Goal: Information Seeking & Learning: Learn about a topic

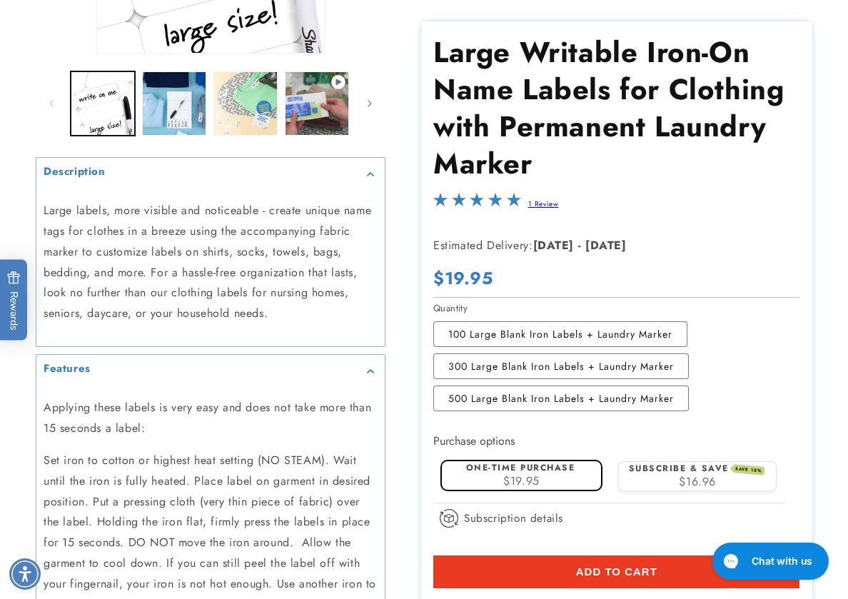
click at [831, 392] on div "Skip to product information Open media 1 in modal Open media 2 in modal Open me…" at bounding box center [424, 440] width 848 height 1244
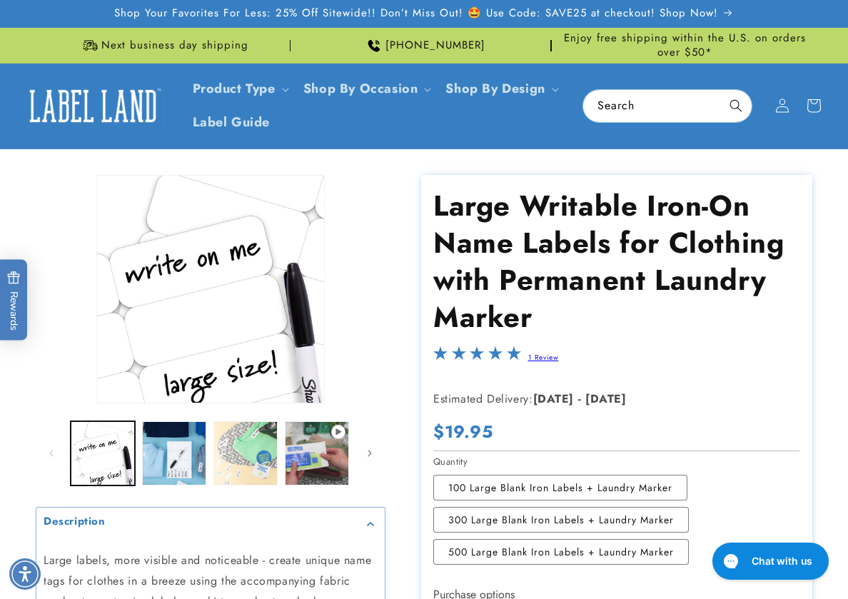
click at [78, 96] on img at bounding box center [92, 105] width 143 height 44
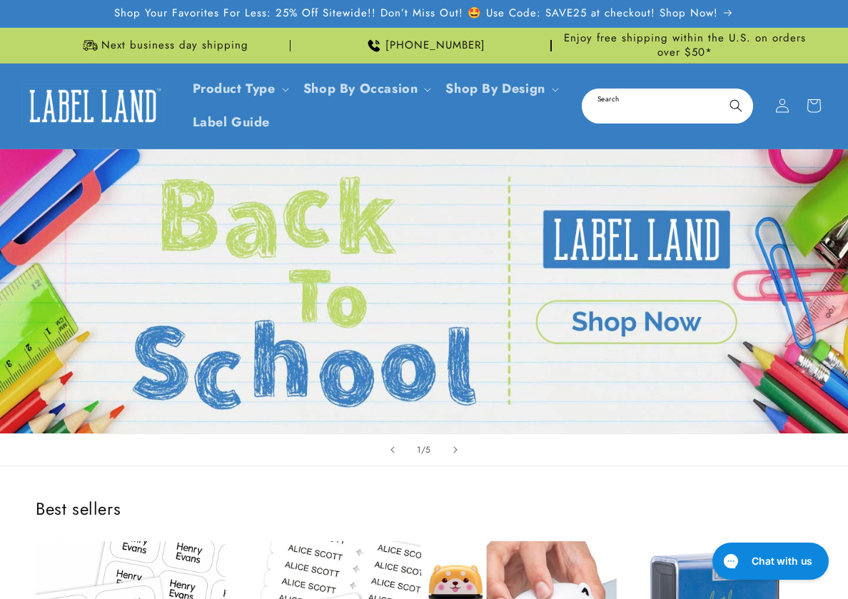
click at [602, 103] on input "Search" at bounding box center [667, 106] width 168 height 32
type input "****"
click at [720, 90] on button "Search" at bounding box center [735, 105] width 31 height 31
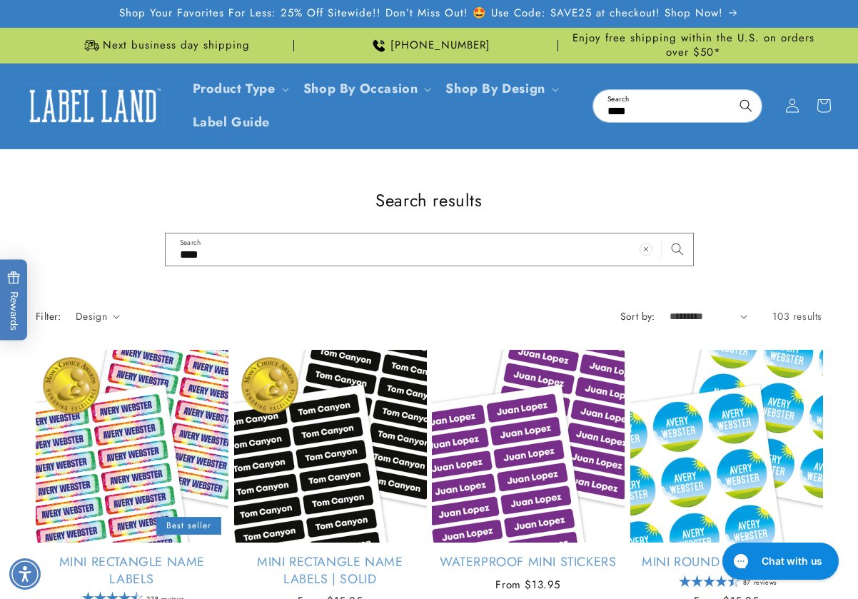
click at [674, 189] on h1 "Search results" at bounding box center [429, 200] width 786 height 22
click at [79, 205] on h1 "Search results" at bounding box center [429, 200] width 786 height 22
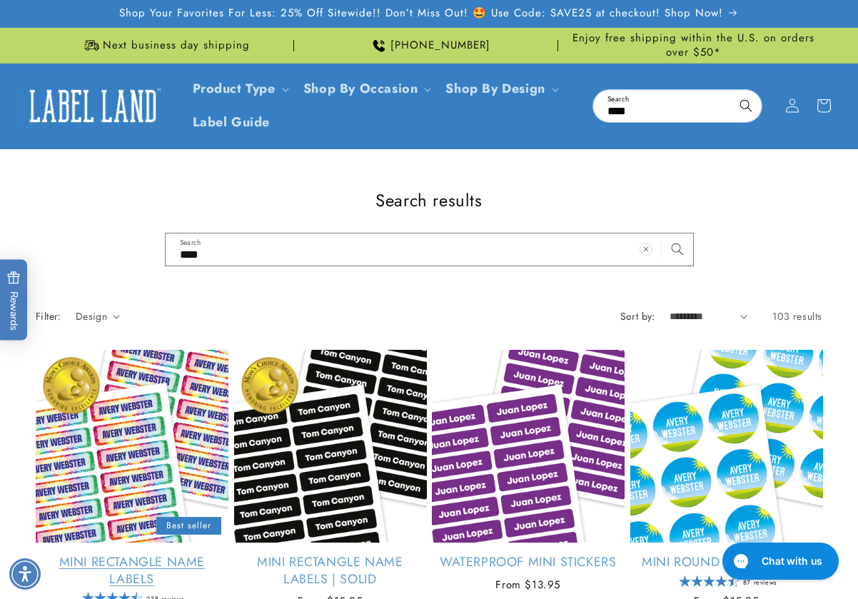
click at [137, 554] on link "Mini Rectangle Name Labels" at bounding box center [132, 571] width 193 height 34
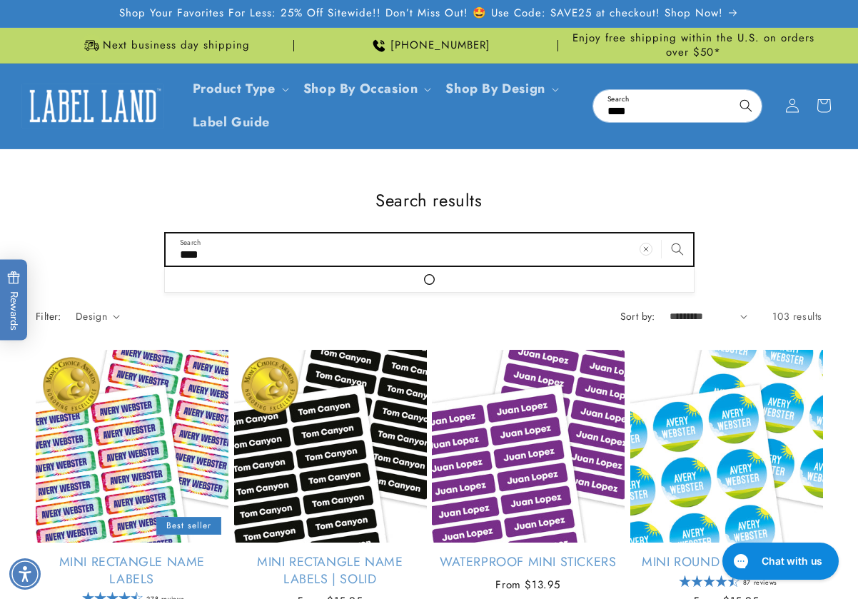
drag, startPoint x: 111, startPoint y: 252, endPoint x: 101, endPoint y: 252, distance: 10.0
click at [101, 252] on div "Search results **** Search Loading..." at bounding box center [429, 227] width 858 height 77
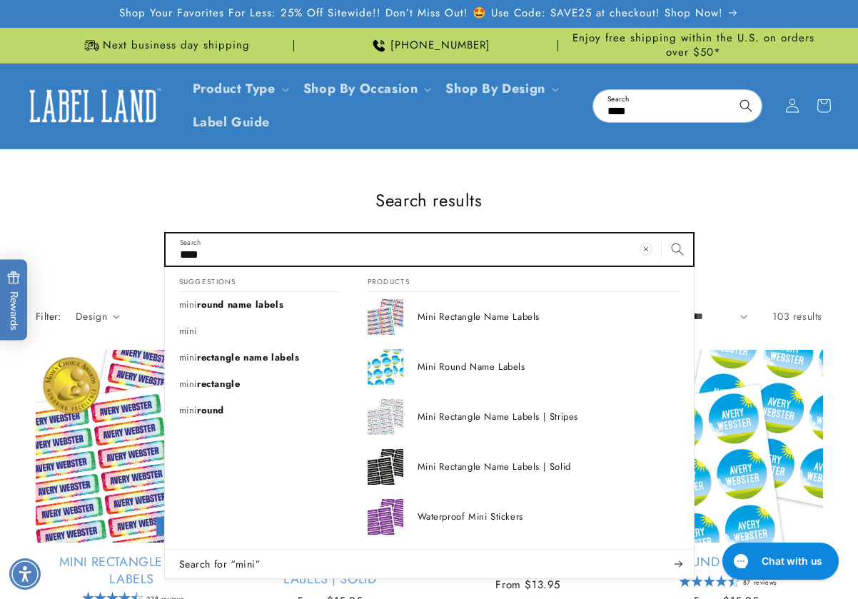
type input "*"
type input "**"
type input "***"
type input "****"
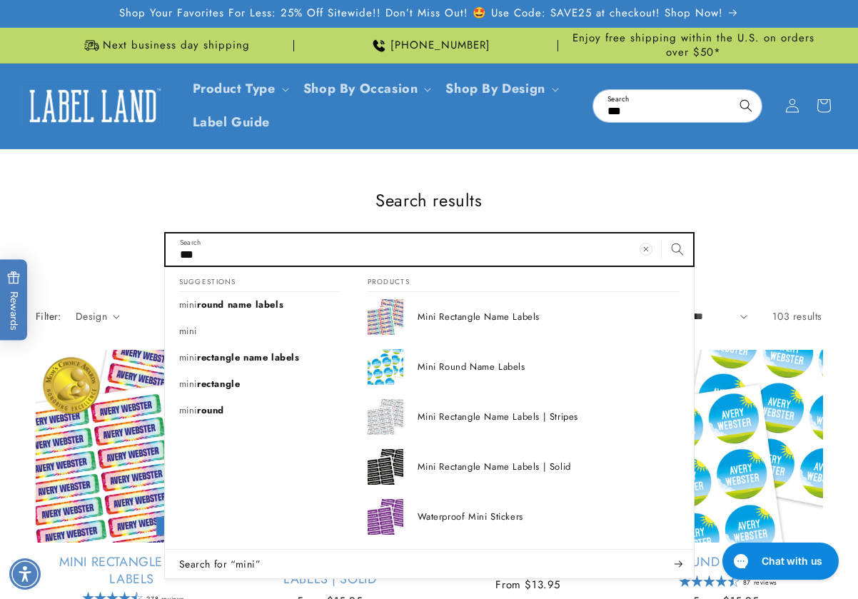
type input "****"
type input "*****"
type input "******"
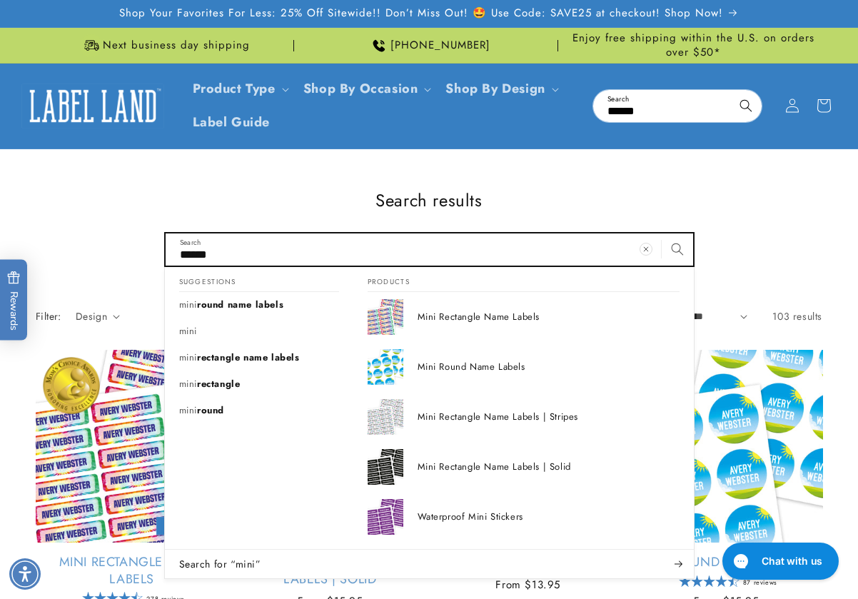
click at [165, 549] on button "Search for “mini”" at bounding box center [429, 563] width 529 height 29
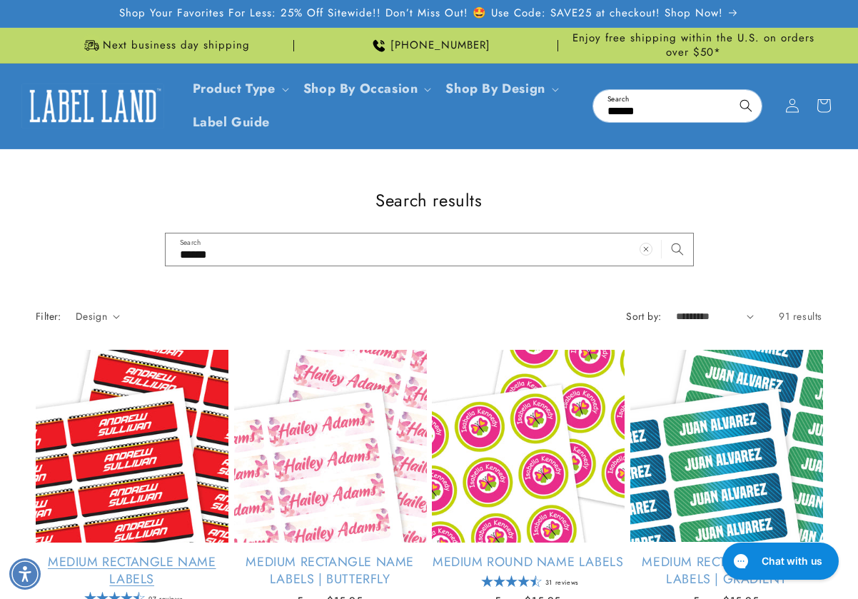
click at [136, 554] on link "Medium Rectangle Name Labels" at bounding box center [132, 571] width 193 height 34
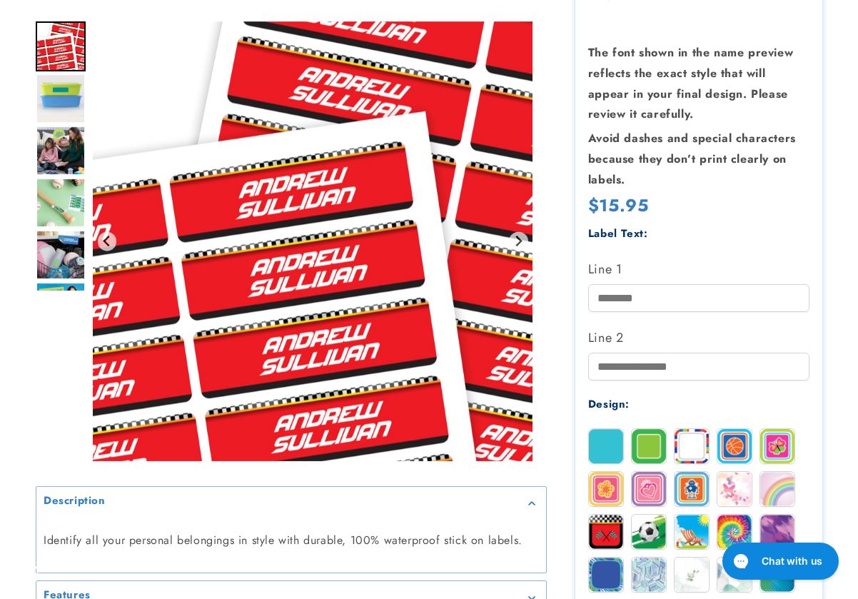
scroll to position [285, 0]
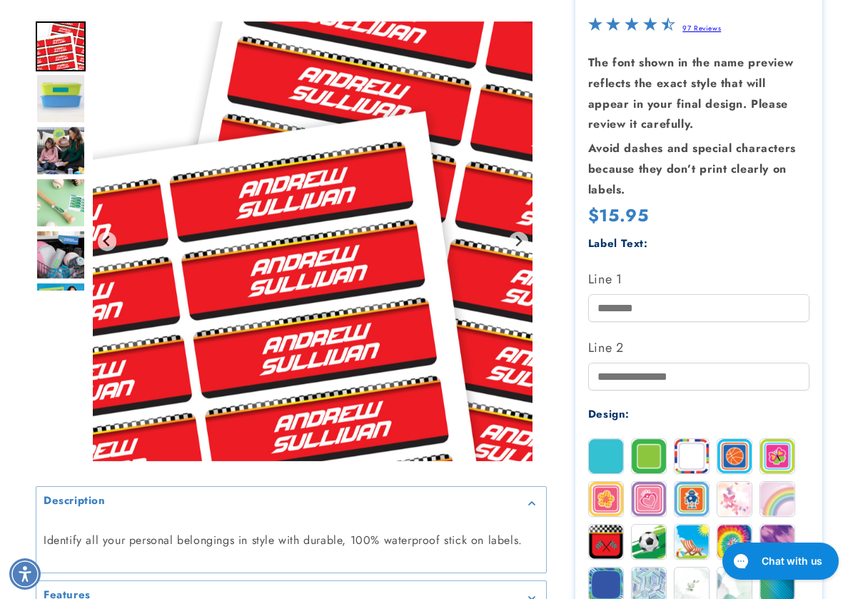
click at [65, 102] on img "Go to slide 2" at bounding box center [61, 98] width 50 height 50
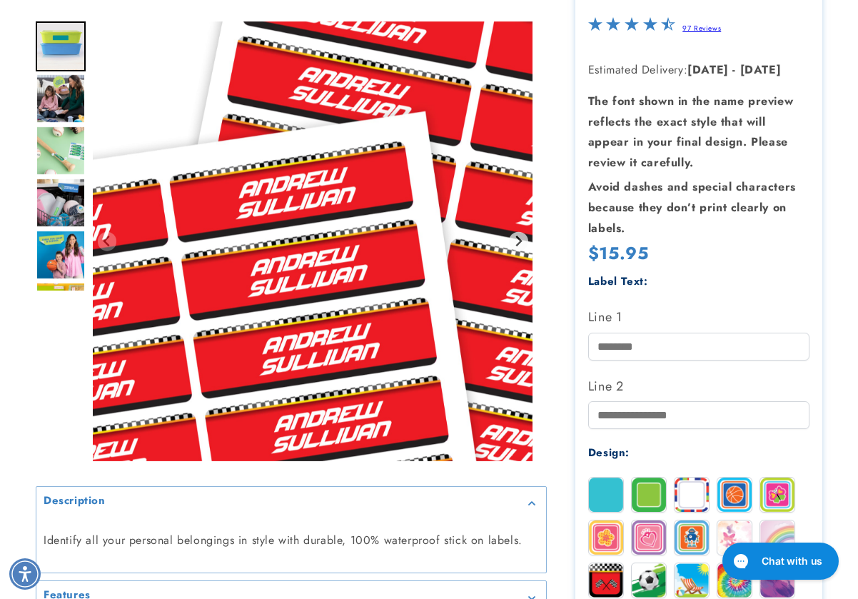
scroll to position [0, 0]
click at [71, 151] on img "Go to slide 4" at bounding box center [61, 151] width 50 height 50
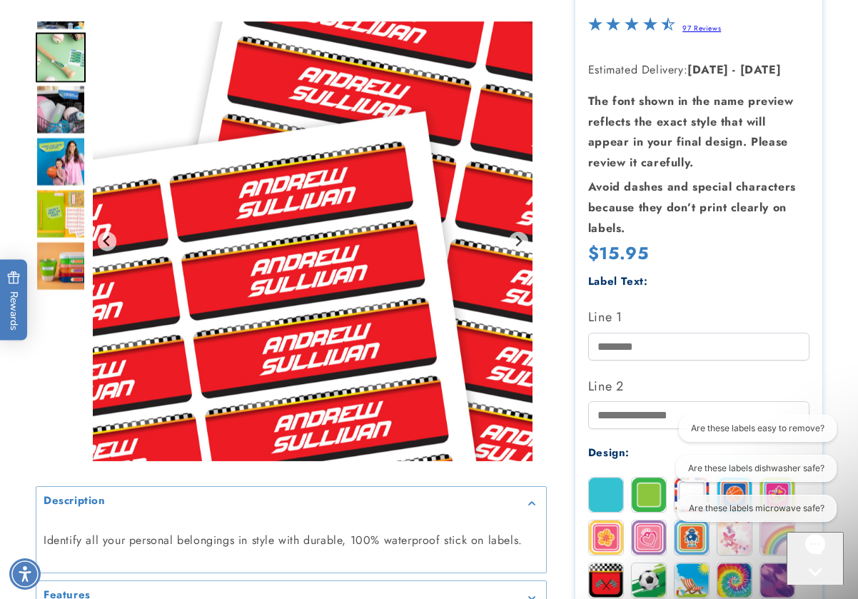
click at [61, 272] on img "Go to slide 8" at bounding box center [61, 266] width 50 height 50
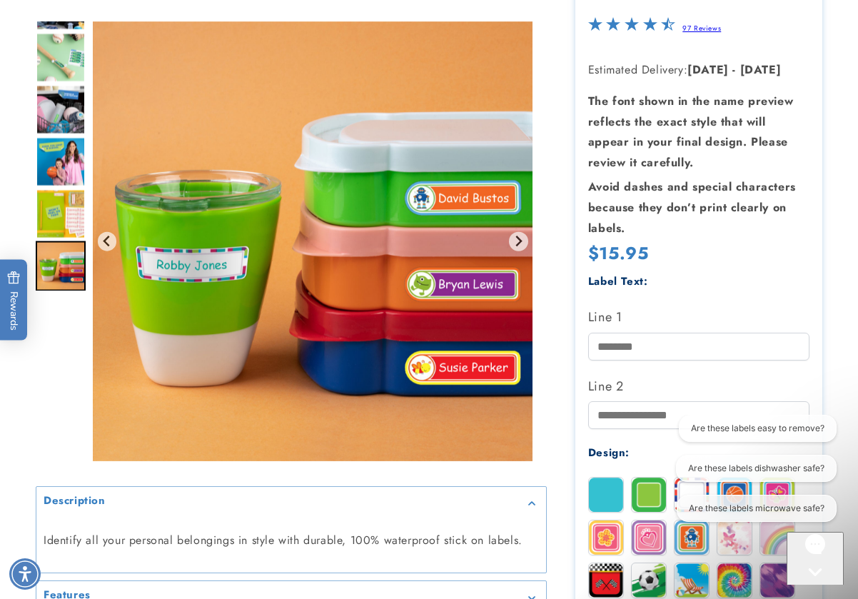
click at [79, 179] on img "Go to slide 6" at bounding box center [61, 162] width 50 height 50
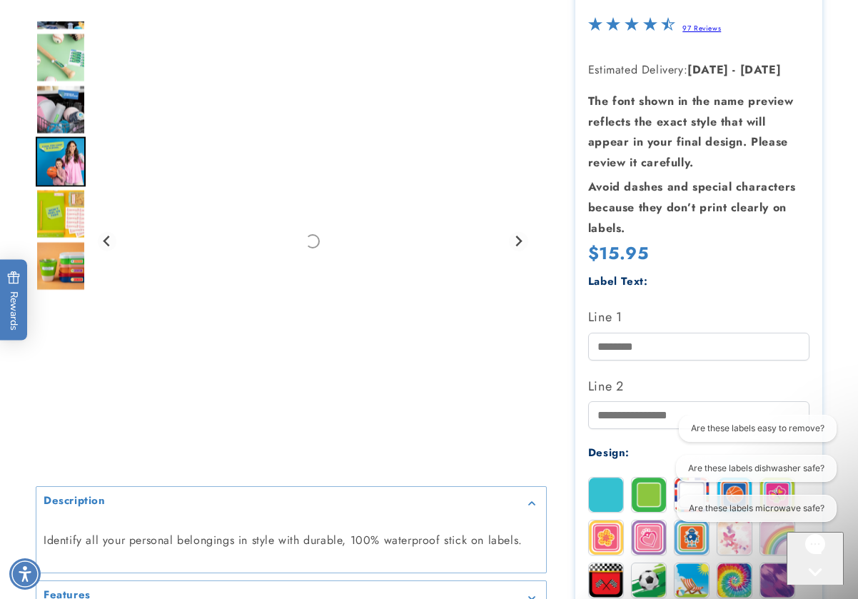
click at [60, 219] on img "Go to slide 7" at bounding box center [61, 214] width 50 height 50
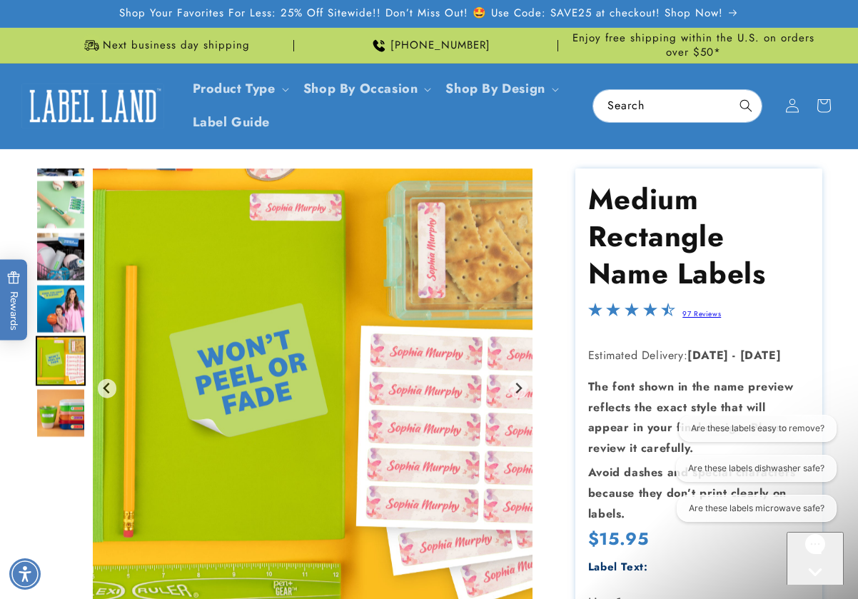
click at [657, 106] on input "Search" at bounding box center [677, 106] width 168 height 32
click at [618, 113] on input "Search" at bounding box center [677, 106] width 168 height 32
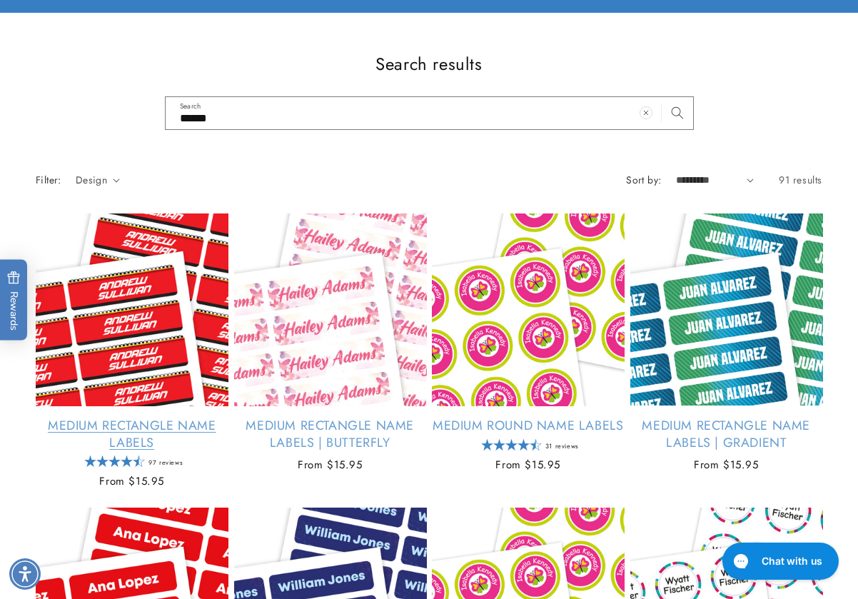
scroll to position [143, 0]
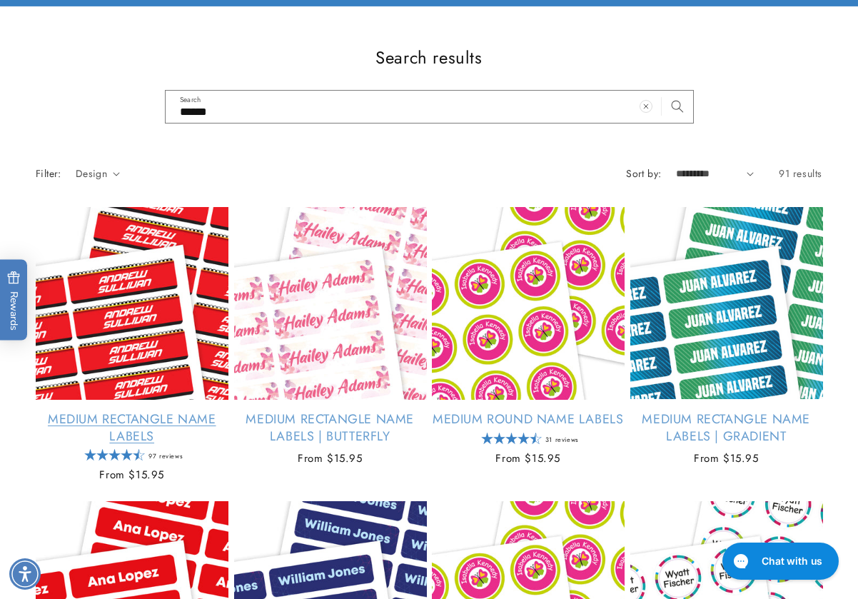
click at [114, 411] on link "Medium Rectangle Name Labels" at bounding box center [132, 428] width 193 height 34
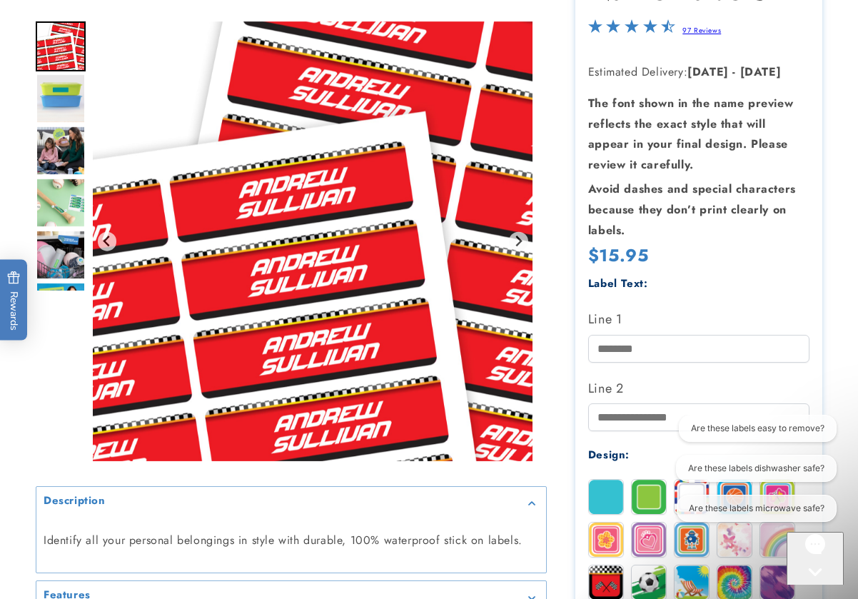
scroll to position [357, 0]
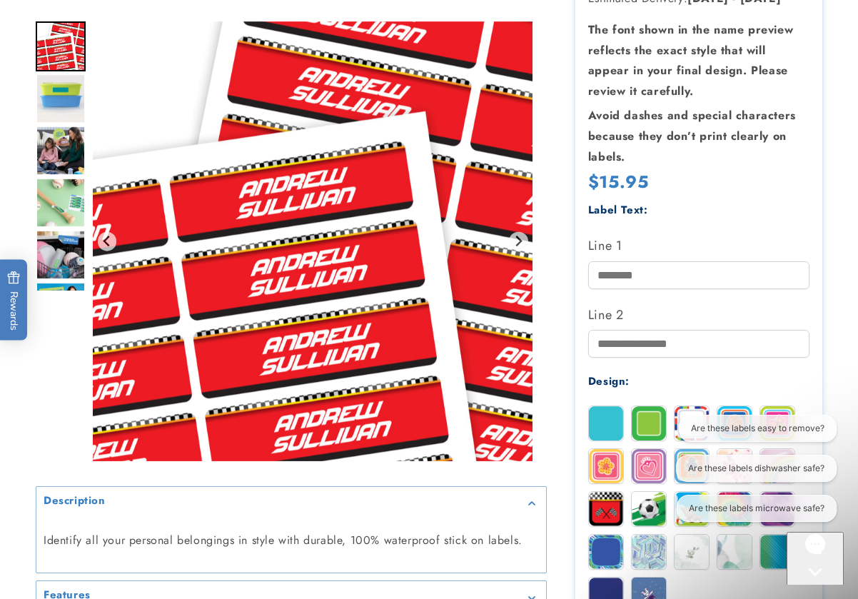
click at [63, 356] on div "Gallery Viewer" at bounding box center [61, 244] width 50 height 447
click at [812, 589] on icon "Gorgias live chat" at bounding box center [815, 596] width 14 height 14
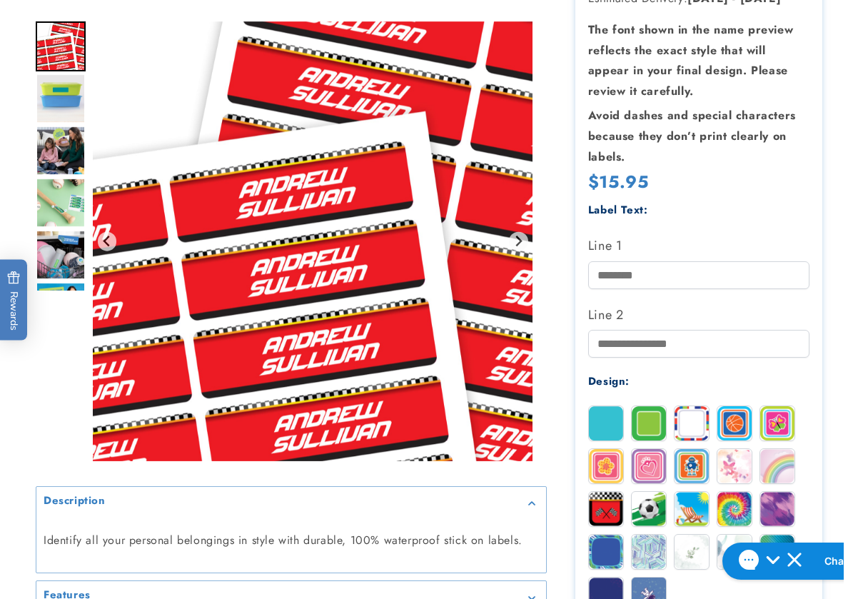
click at [57, 355] on div "Gallery Viewer" at bounding box center [61, 244] width 50 height 447
click at [838, 290] on div at bounding box center [429, 468] width 858 height 1312
click at [16, 372] on div at bounding box center [429, 468] width 858 height 1312
click at [832, 352] on div at bounding box center [429, 468] width 858 height 1312
click at [61, 382] on div "Gallery Viewer" at bounding box center [61, 244] width 50 height 447
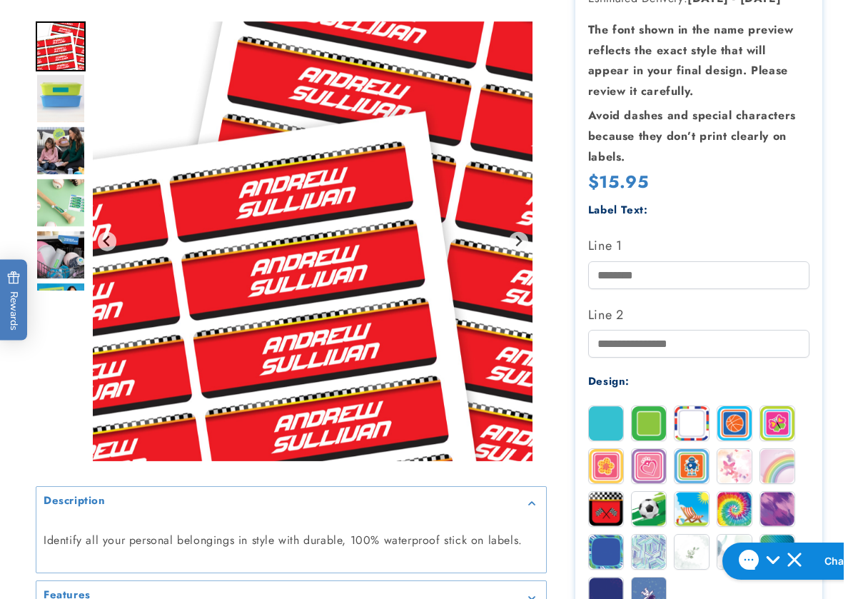
click at [843, 305] on div at bounding box center [429, 468] width 858 height 1312
click at [843, 223] on div at bounding box center [429, 468] width 858 height 1312
click at [61, 366] on div "Gallery Viewer" at bounding box center [61, 244] width 50 height 447
click at [59, 311] on div "Gallery Viewer" at bounding box center [61, 244] width 50 height 447
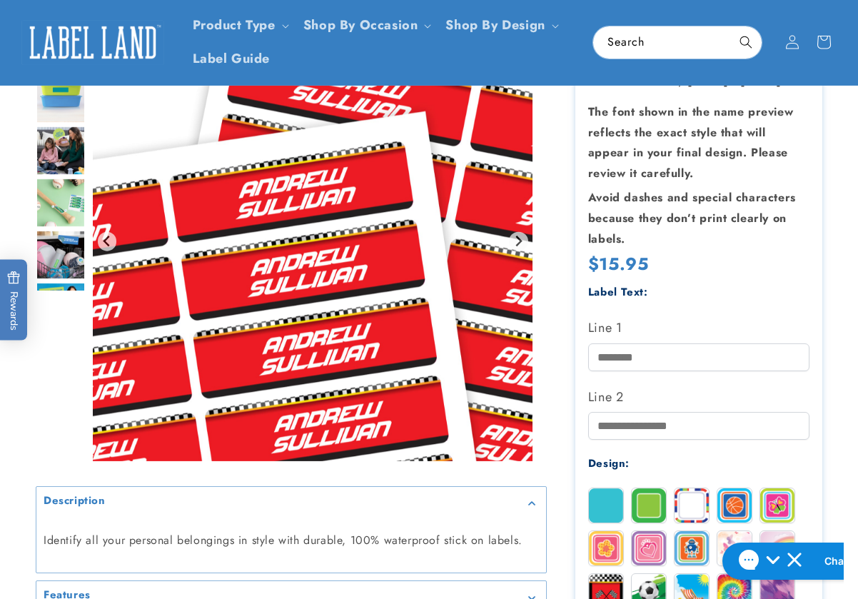
scroll to position [143, 0]
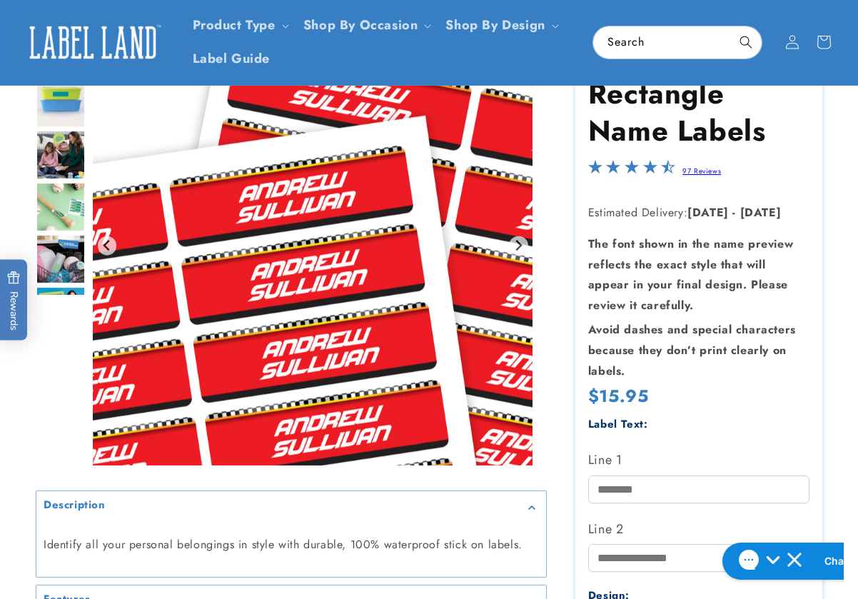
click at [54, 328] on div "Gallery Viewer" at bounding box center [61, 249] width 50 height 447
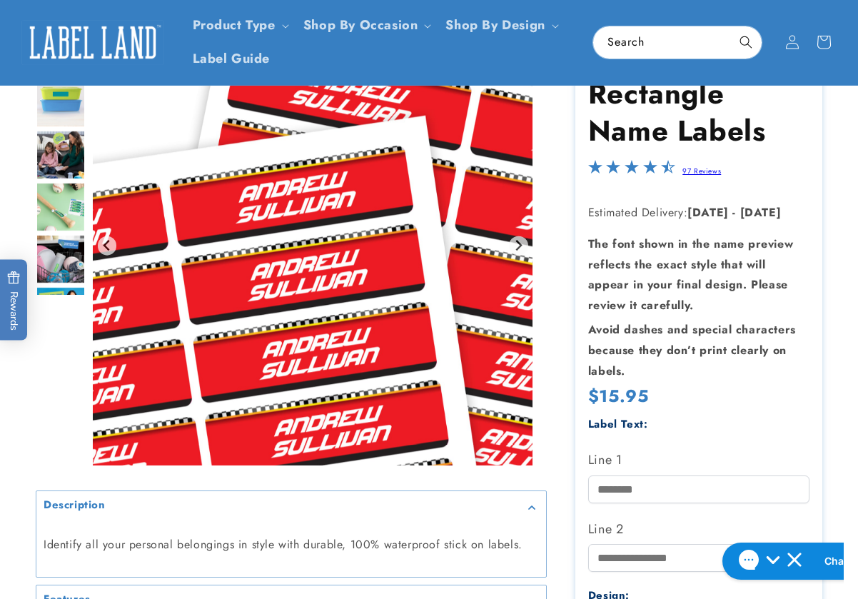
click at [65, 364] on div "Gallery Viewer" at bounding box center [61, 249] width 50 height 447
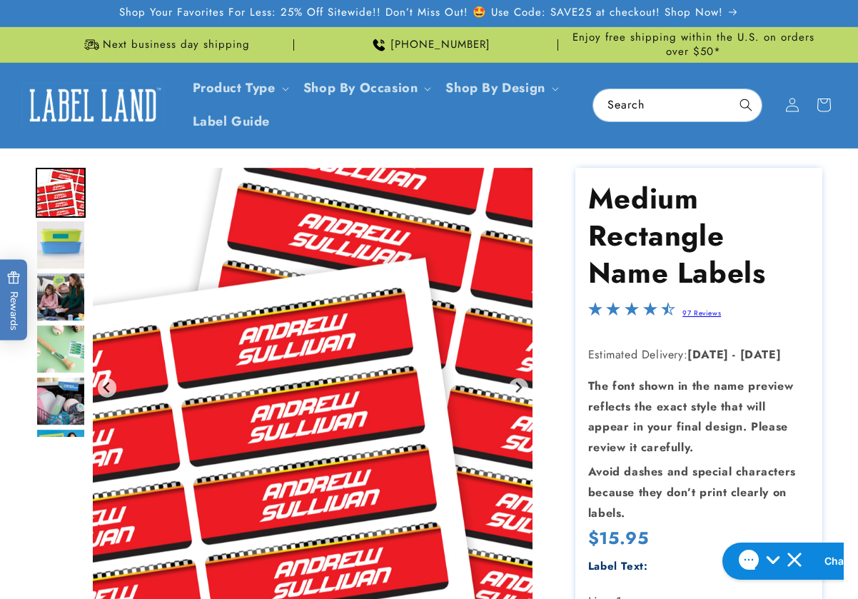
scroll to position [0, 0]
